Goal: Task Accomplishment & Management: Manage account settings

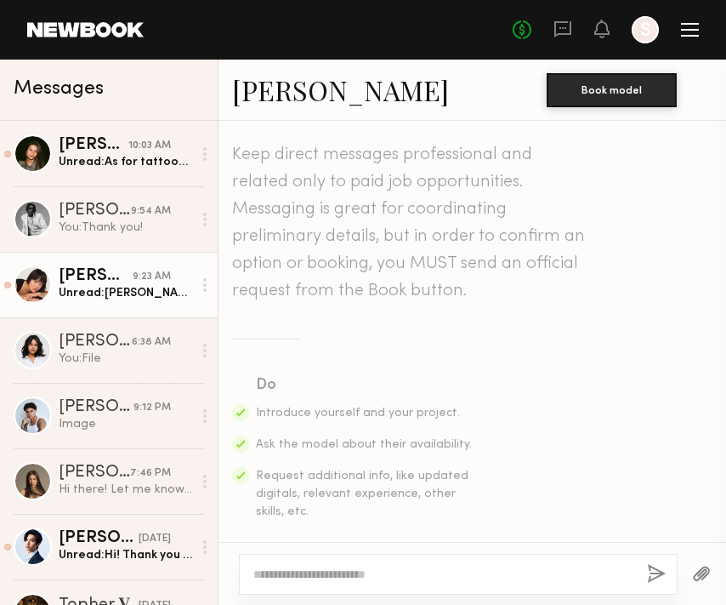
scroll to position [863, 0]
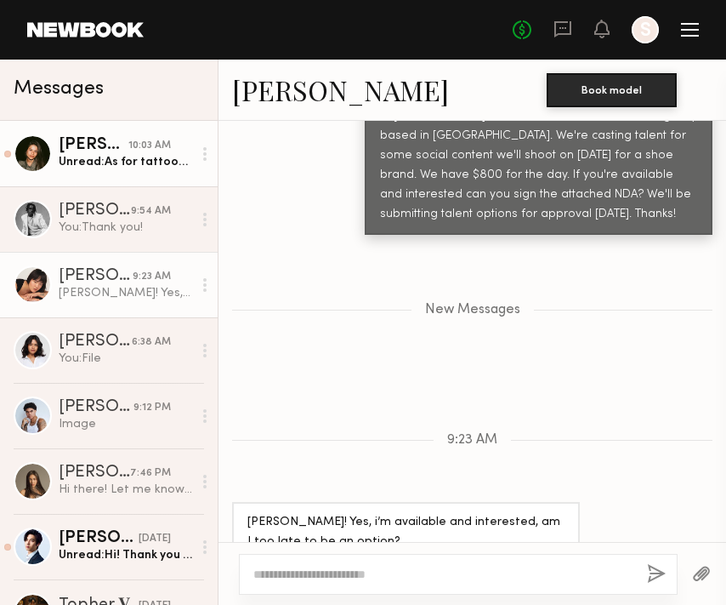
click at [101, 162] on div "Unread: As for tattoos on my legs /feet I only have one tattoo on leg and it’s …" at bounding box center [126, 162] width 134 height 16
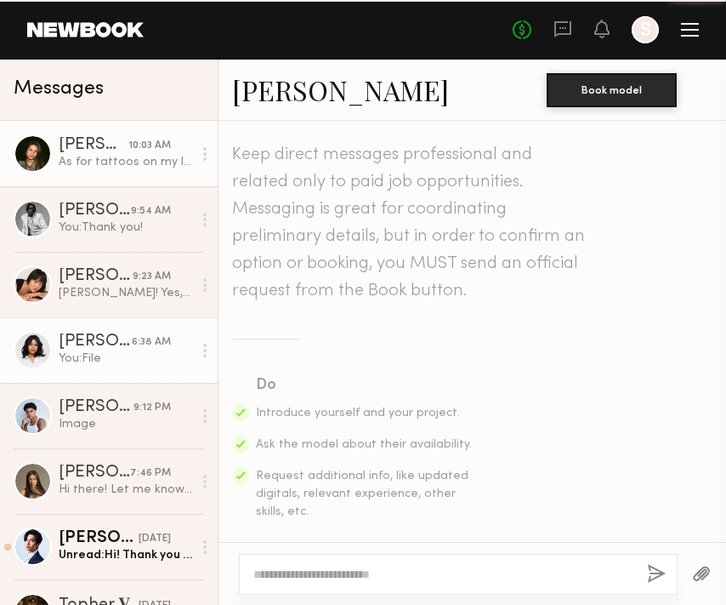
scroll to position [999, 0]
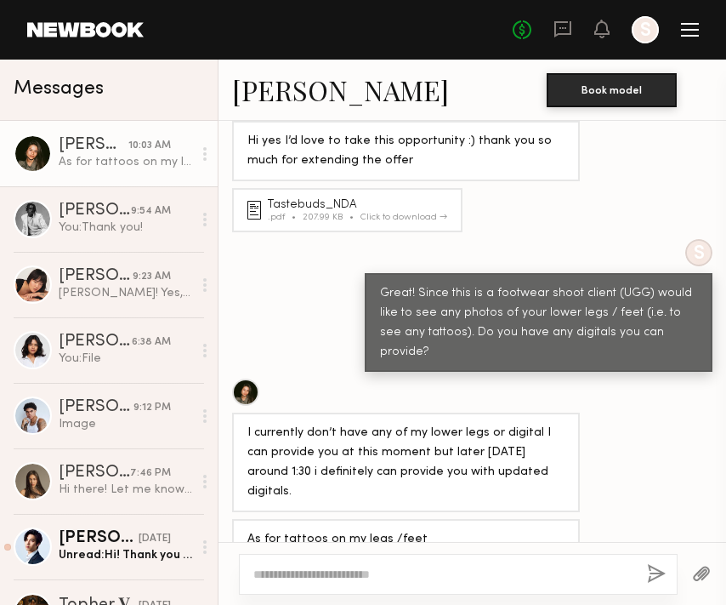
click at [54, 28] on link at bounding box center [85, 29] width 117 height 15
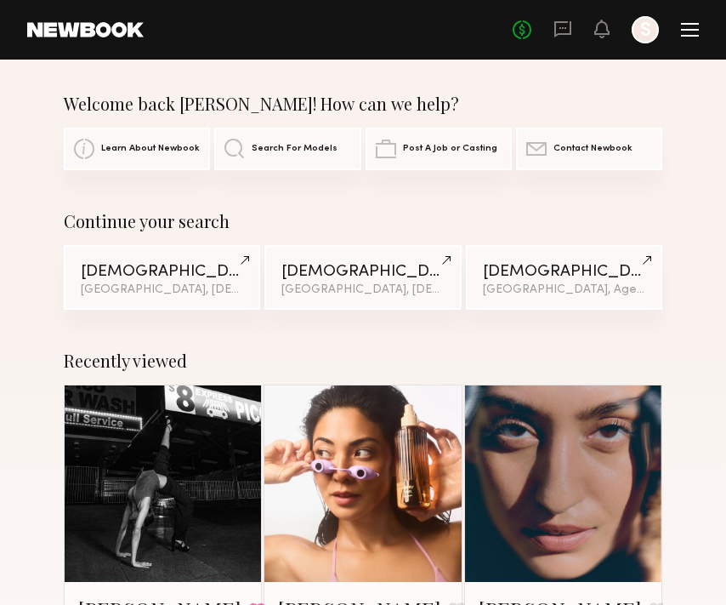
click at [178, 287] on div "Los Angeles, Hispanic / Latino & 2 other filter s + 2" at bounding box center [162, 290] width 162 height 12
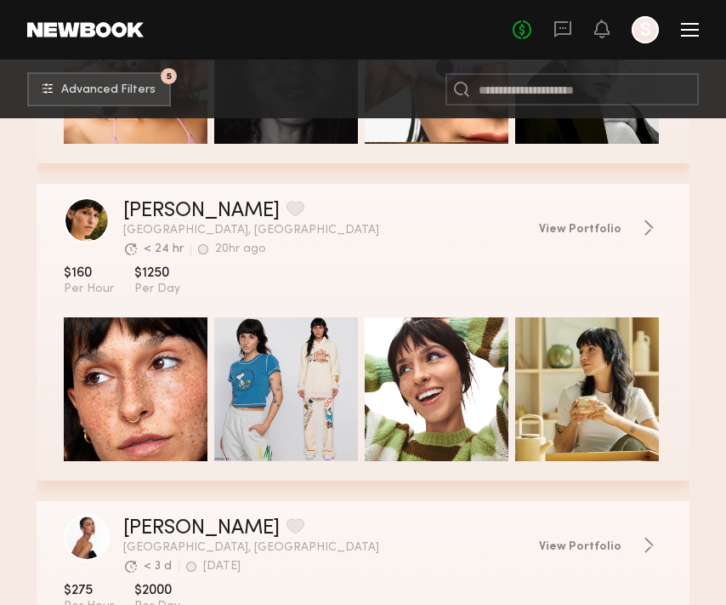
scroll to position [819, 0]
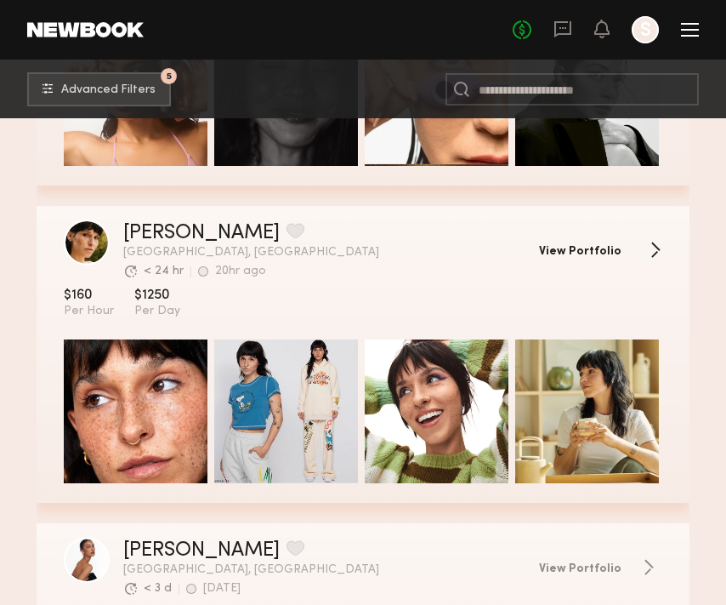
click at [584, 250] on span "View Portfolio" at bounding box center [580, 252] width 83 height 12
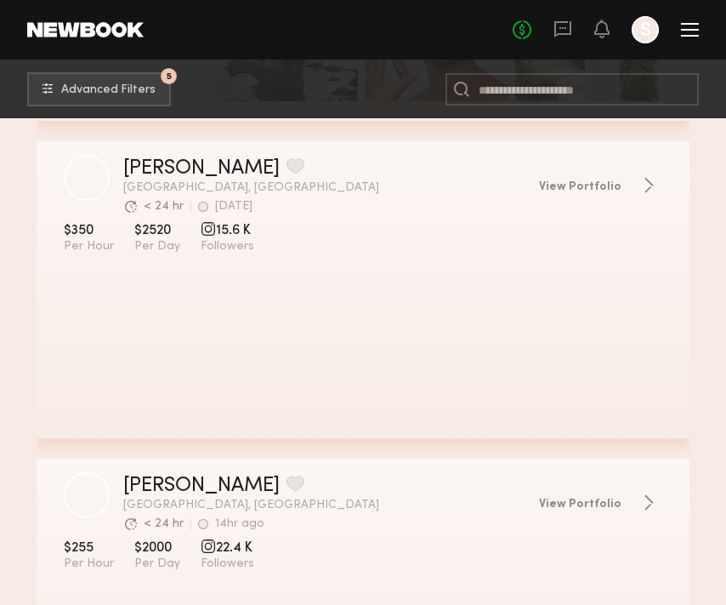
scroll to position [2154, 0]
